Goal: Task Accomplishment & Management: Complete application form

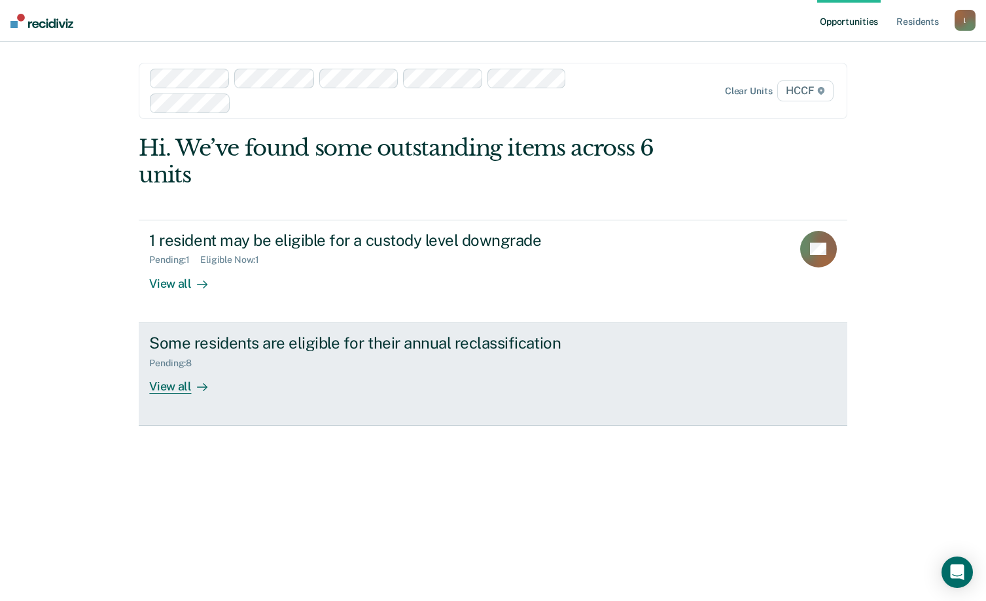
click at [185, 388] on div "View all" at bounding box center [185, 381] width 73 height 26
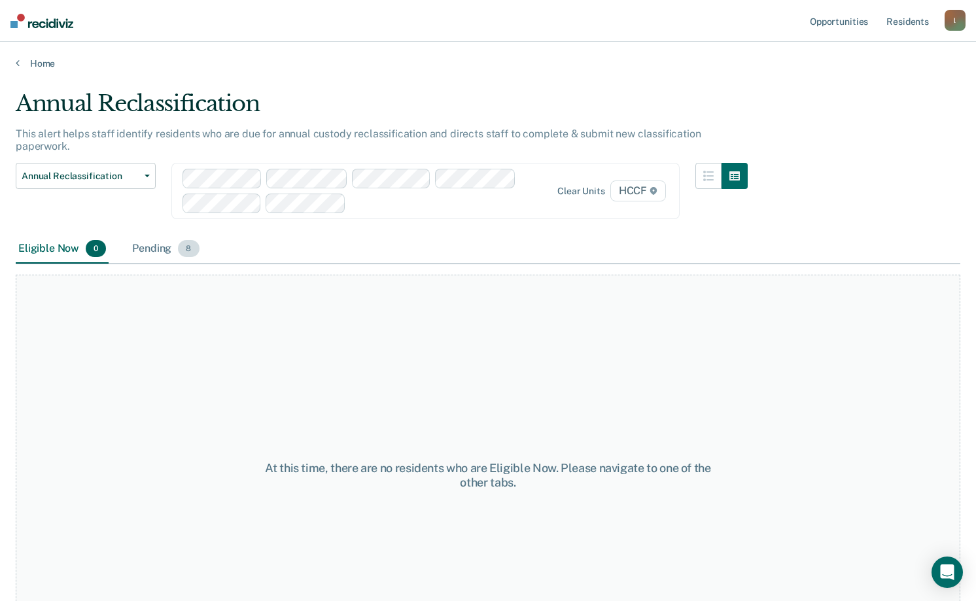
click at [135, 235] on div "Pending 8" at bounding box center [166, 249] width 72 height 29
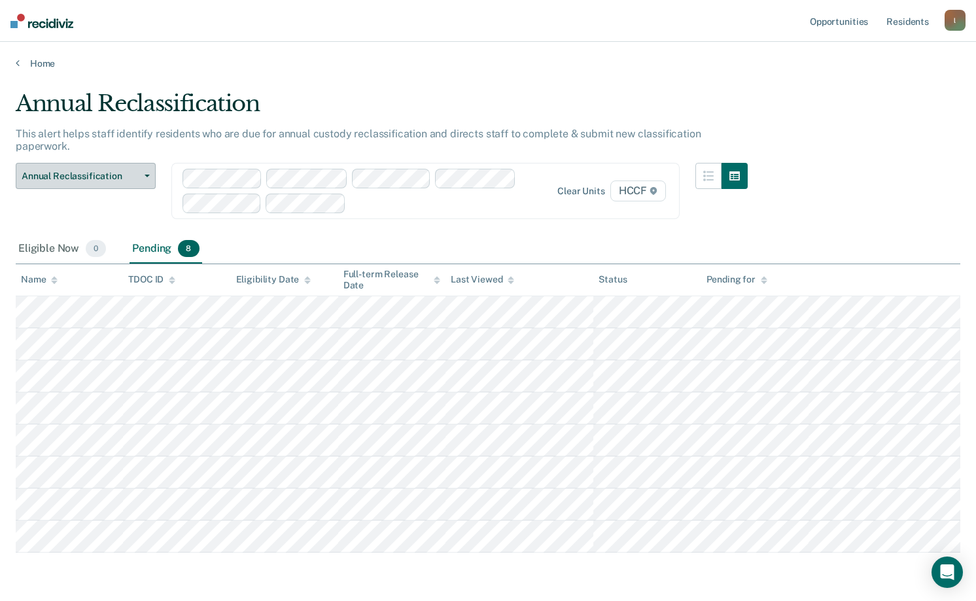
click at [138, 171] on span "Annual Reclassification" at bounding box center [81, 176] width 118 height 11
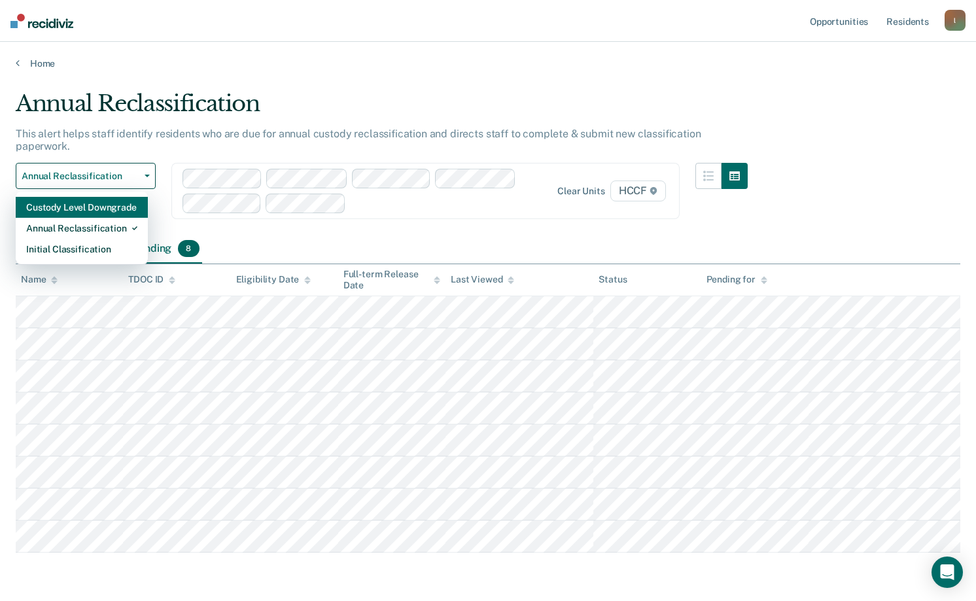
click at [82, 197] on div "Custody Level Downgrade" at bounding box center [81, 207] width 111 height 21
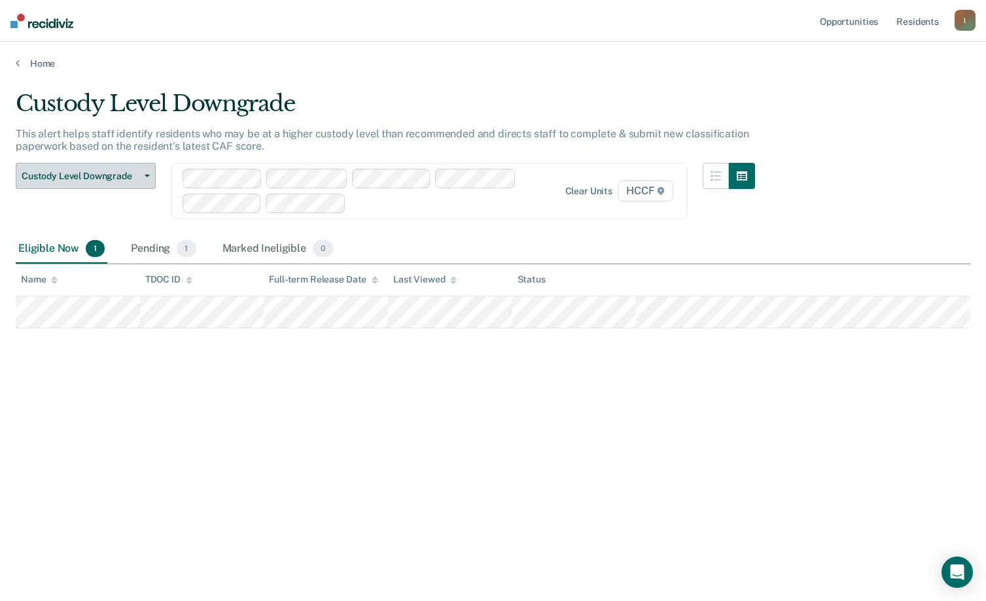
click at [145, 170] on button "Custody Level Downgrade" at bounding box center [86, 176] width 140 height 26
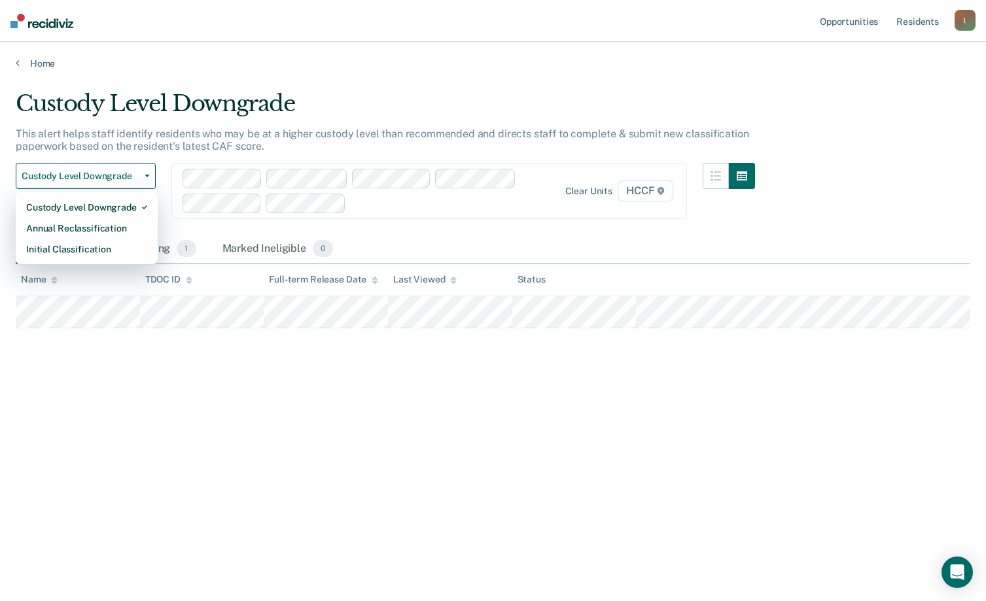
click at [135, 487] on div "Custody Level Downgrade This alert helps staff identify residents who may be at…" at bounding box center [493, 296] width 955 height 413
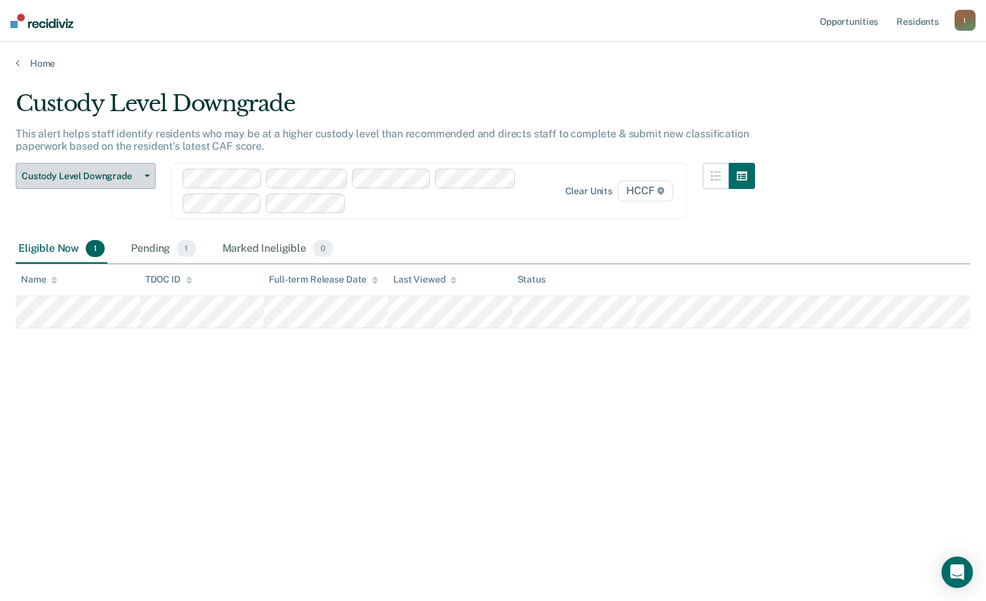
click at [136, 171] on span "Custody Level Downgrade" at bounding box center [81, 176] width 118 height 11
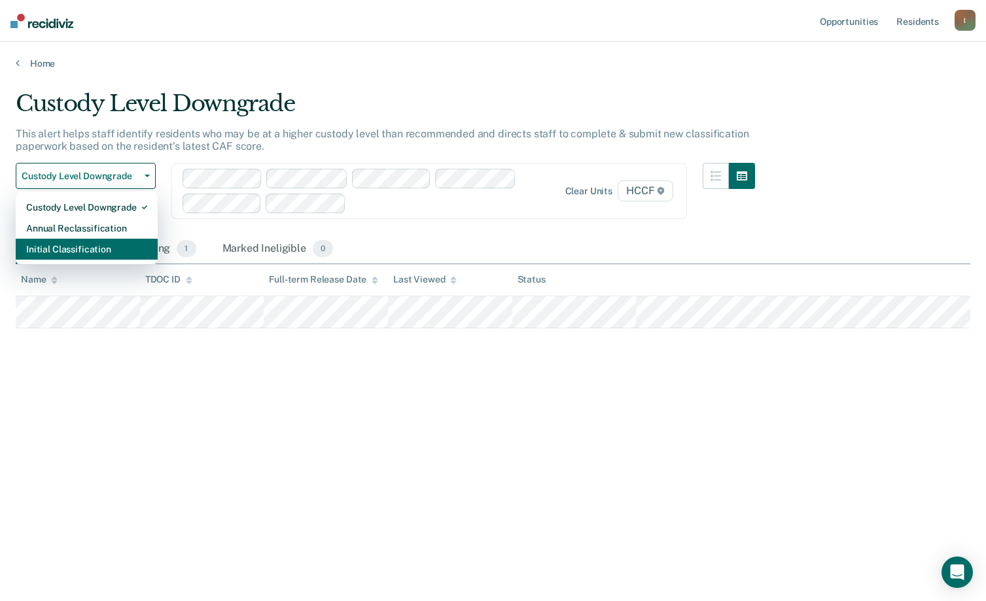
click at [77, 247] on div "Initial Classification" at bounding box center [86, 249] width 121 height 21
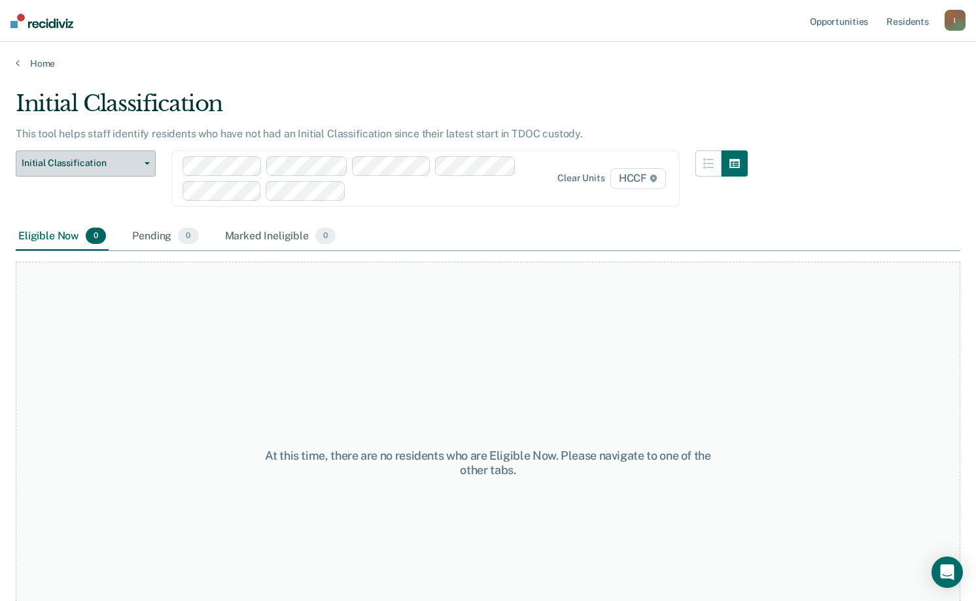
click at [145, 156] on button "Initial Classification" at bounding box center [86, 164] width 140 height 26
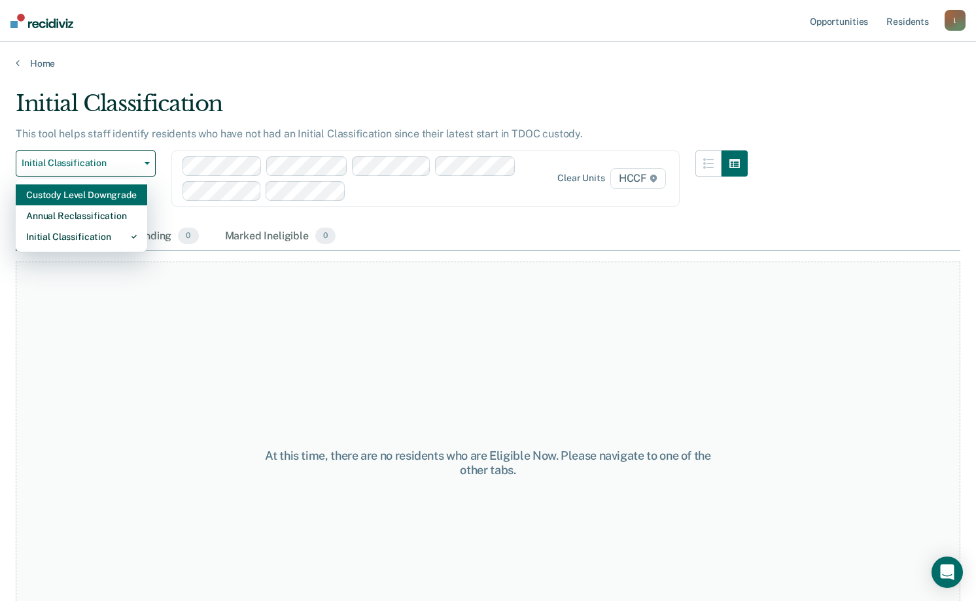
click at [78, 190] on div "Custody Level Downgrade" at bounding box center [81, 195] width 111 height 21
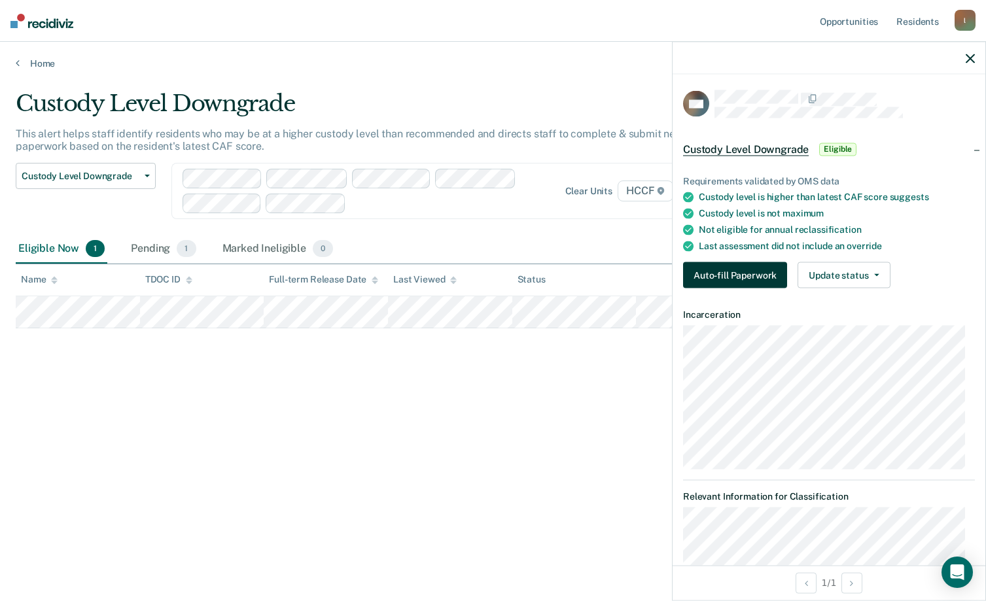
click at [702, 276] on button "Auto-fill Paperwork" at bounding box center [735, 275] width 104 height 26
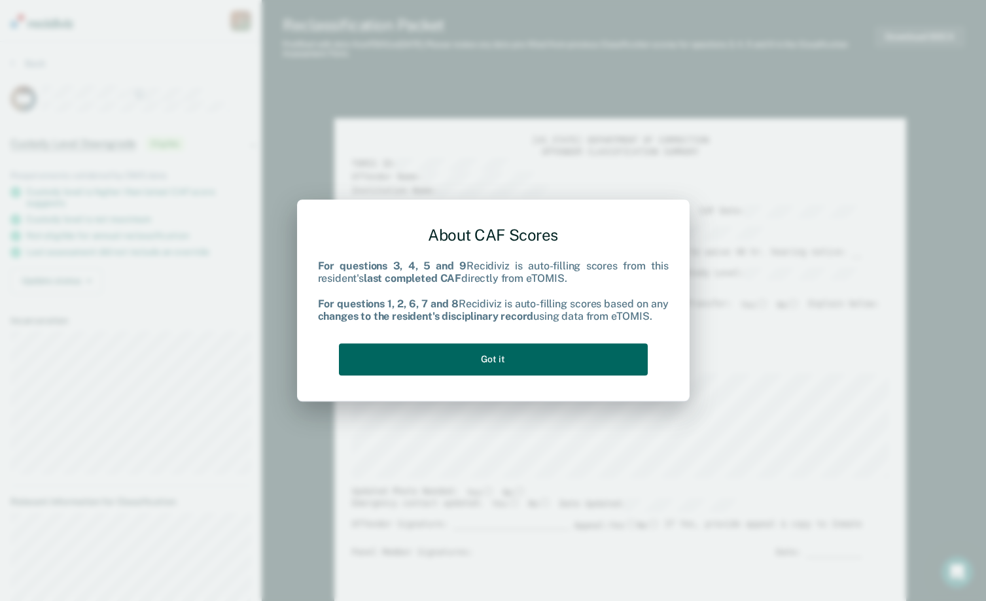
click at [490, 370] on button "Got it" at bounding box center [493, 360] width 309 height 32
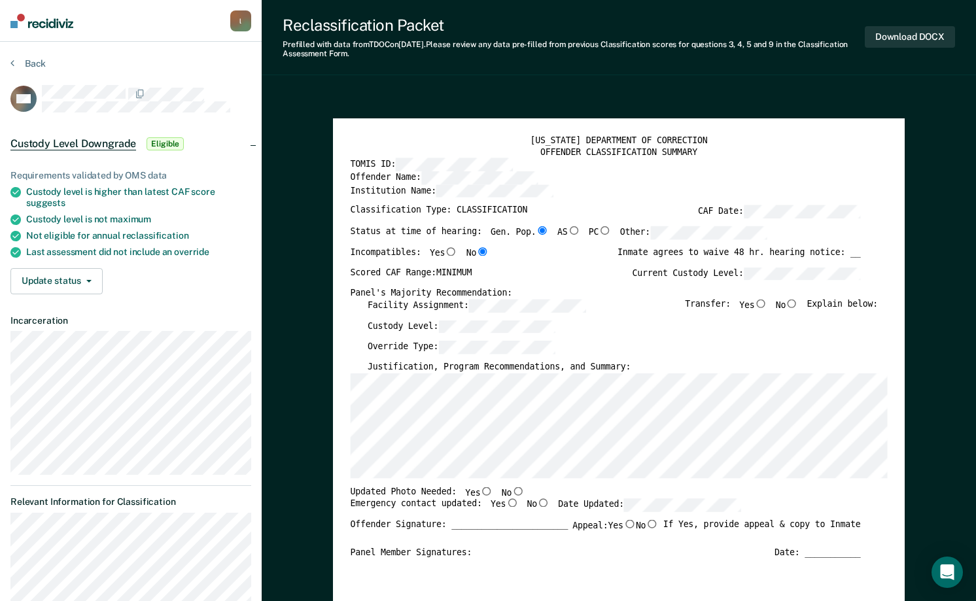
type textarea "x"
click at [340, 410] on div "[US_STATE] DEPARTMENT OF CORRECTION OFFENDER CLASSIFICATION SUMMARY TOMIS ID: O…" at bounding box center [619, 490] width 572 height 745
